Goal: Transaction & Acquisition: Purchase product/service

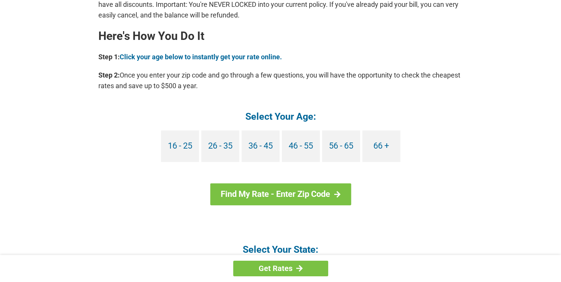
scroll to position [684, 0]
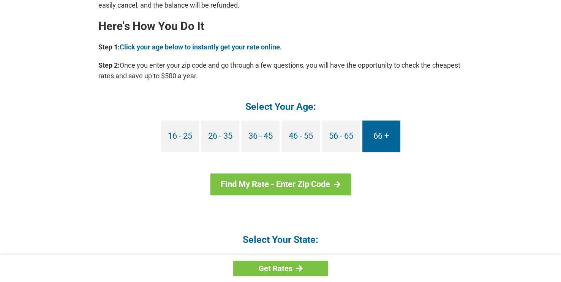
click at [382, 142] on link "66 +" at bounding box center [381, 136] width 38 height 32
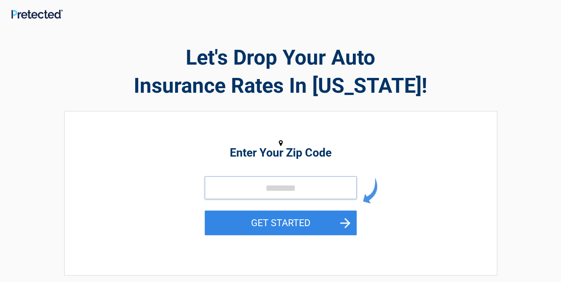
click at [219, 190] on input "tel" at bounding box center [281, 187] width 152 height 23
type input "*****"
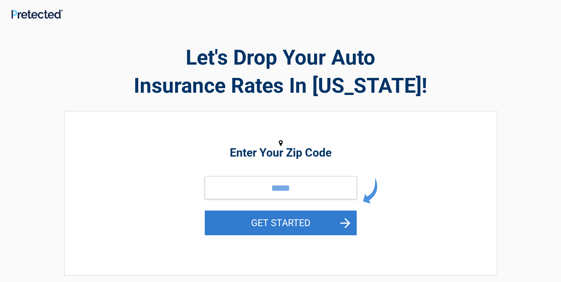
click at [286, 226] on button "GET STARTED" at bounding box center [281, 222] width 152 height 25
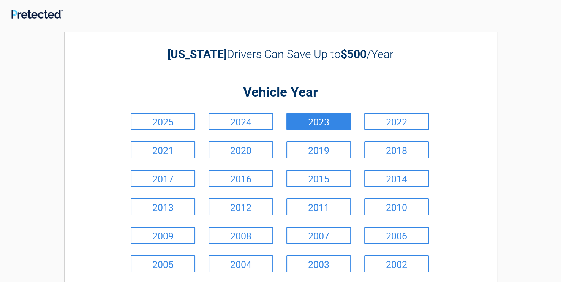
click at [318, 119] on link "2023" at bounding box center [318, 121] width 65 height 17
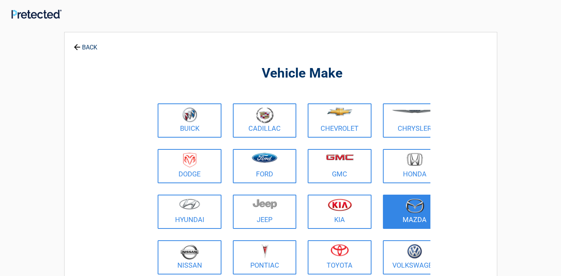
click at [82, 44] on div "**********" at bounding box center [280, 184] width 433 height 305
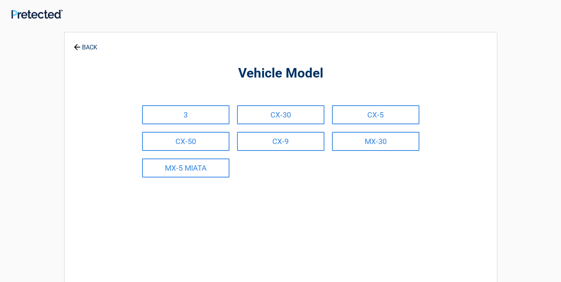
click at [85, 47] on link "BACK" at bounding box center [85, 43] width 27 height 13
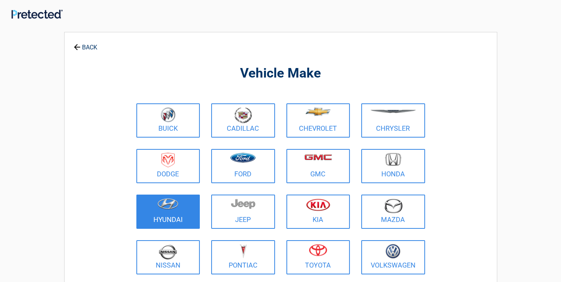
click at [164, 209] on figure at bounding box center [168, 206] width 55 height 17
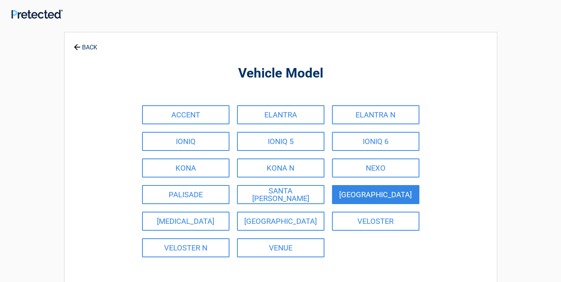
click at [353, 194] on link "SANTA FE" at bounding box center [375, 194] width 87 height 19
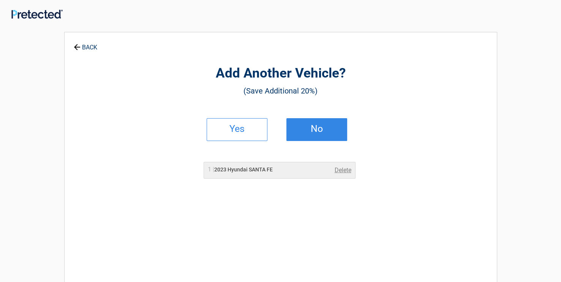
click at [304, 132] on link "No" at bounding box center [316, 129] width 61 height 23
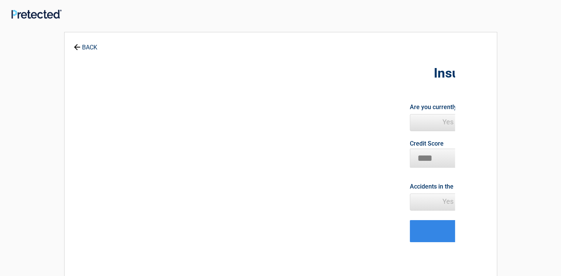
click at [94, 48] on link "BACK" at bounding box center [85, 43] width 27 height 13
click at [74, 47] on icon at bounding box center [77, 47] width 6 height 6
